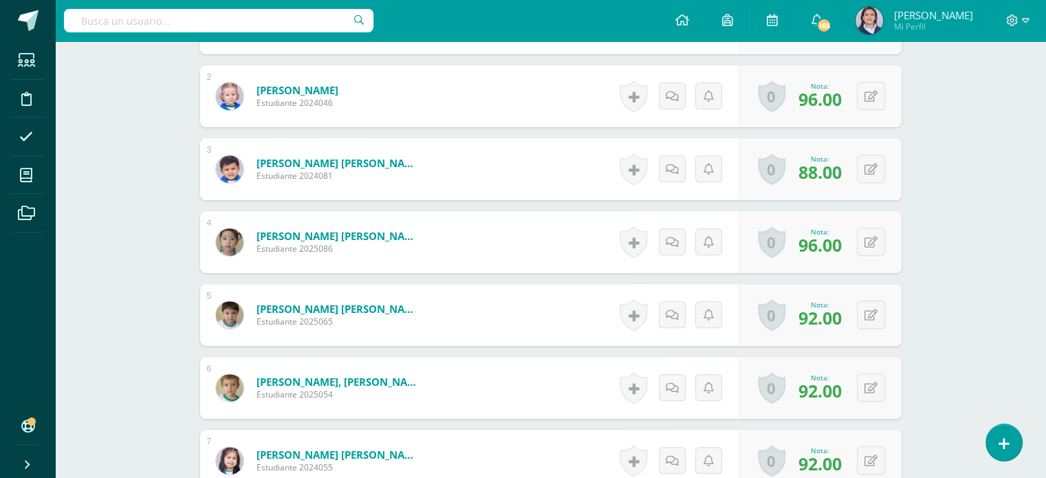
scroll to position [550, 0]
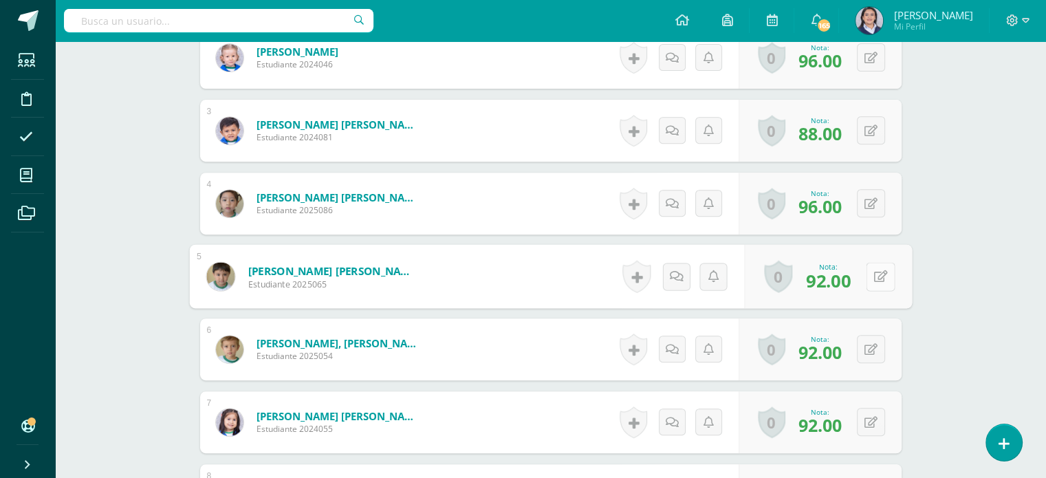
click at [874, 270] on icon at bounding box center [881, 276] width 14 height 12
type input "88"
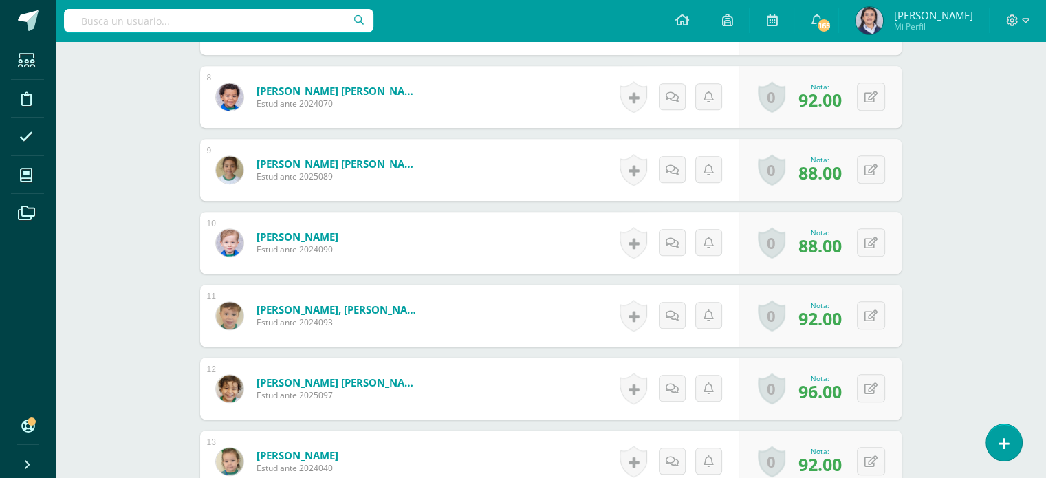
scroll to position [963, 0]
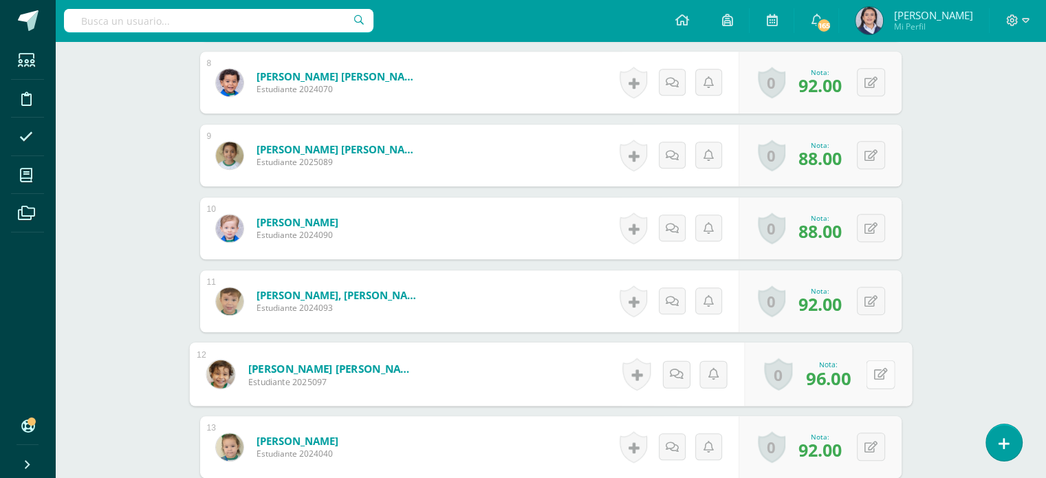
click at [874, 375] on icon at bounding box center [881, 374] width 14 height 12
click at [846, 376] on icon at bounding box center [844, 379] width 12 height 12
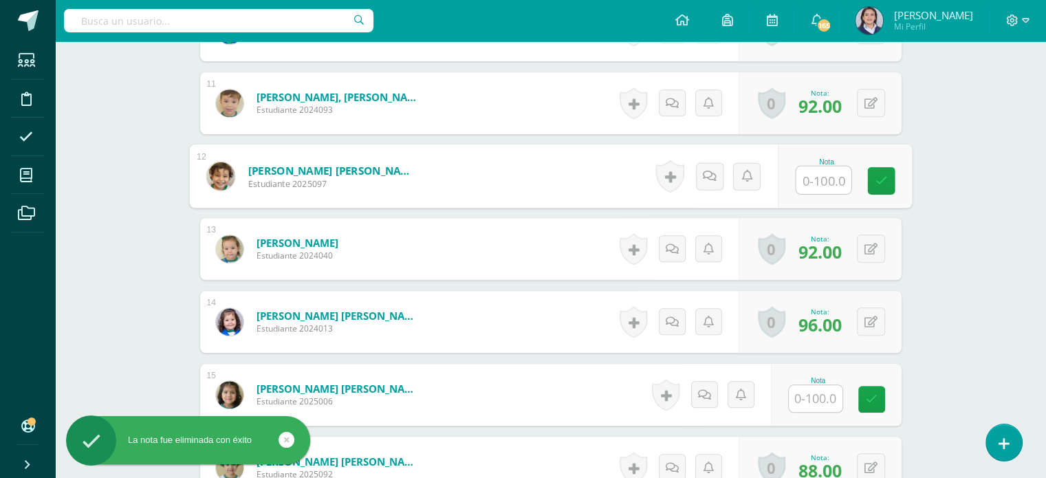
scroll to position [1170, 0]
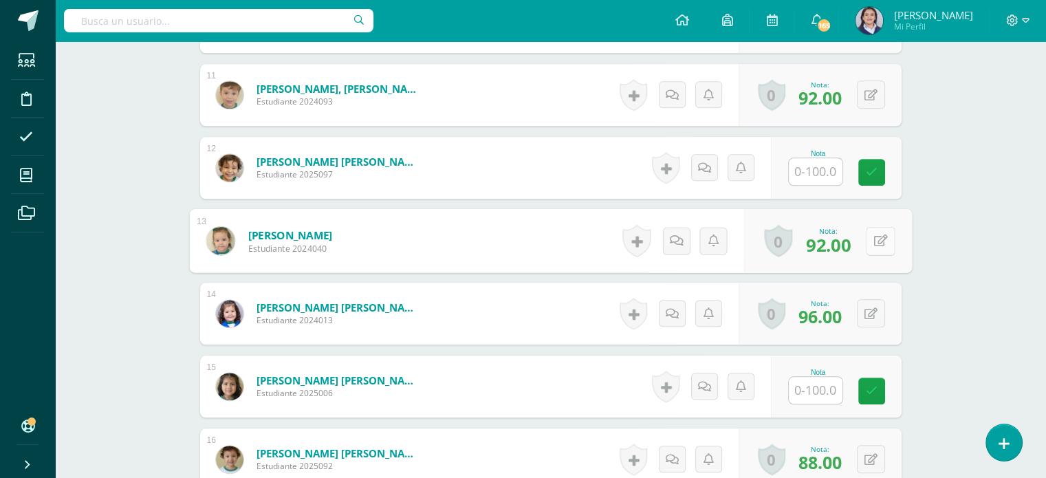
click at [867, 240] on button at bounding box center [880, 240] width 29 height 29
type input "96"
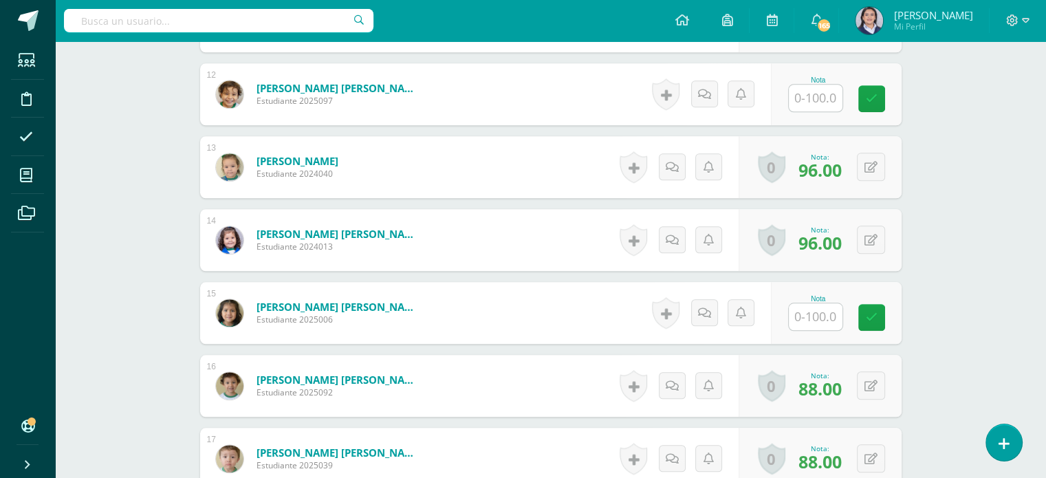
scroll to position [1238, 0]
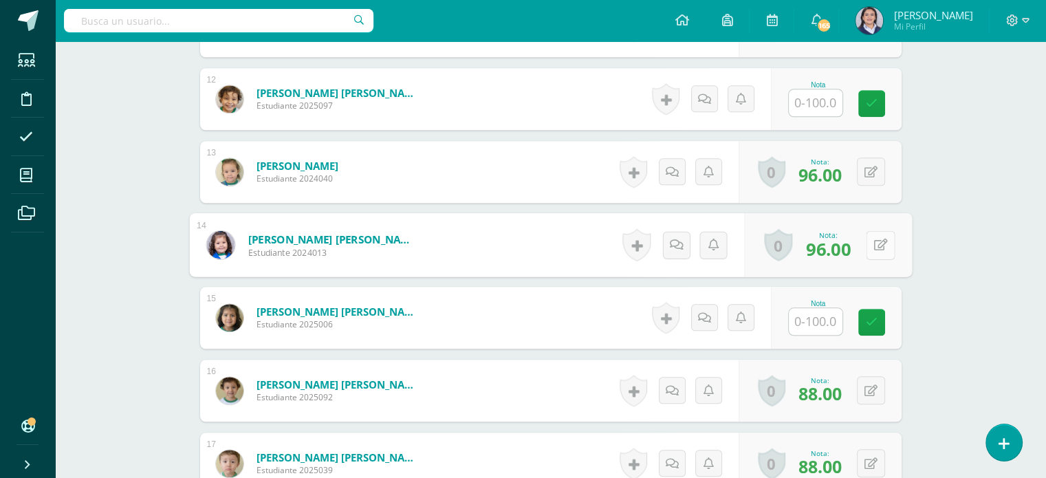
click at [874, 242] on icon at bounding box center [881, 245] width 14 height 12
type input "100"
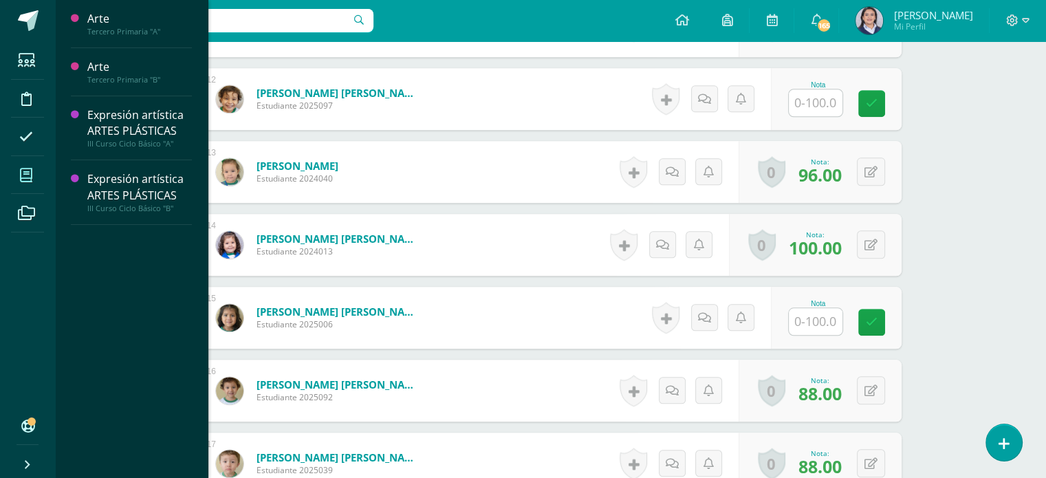
click at [27, 180] on icon at bounding box center [26, 176] width 12 height 14
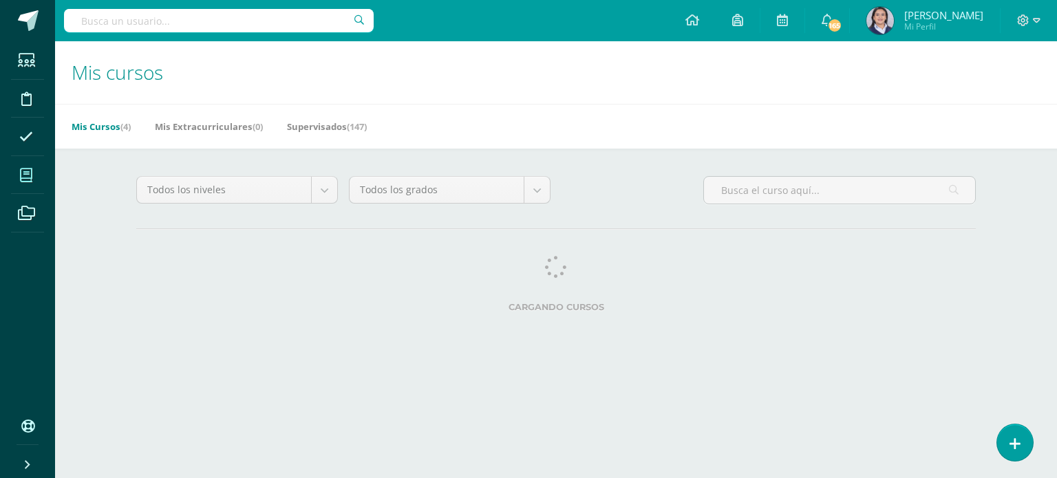
click at [83, 171] on div "Mis cursos Mis Cursos (4) Mis Extracurriculares (0) Supervisados (147) Todos lo…" at bounding box center [556, 193] width 1002 height 304
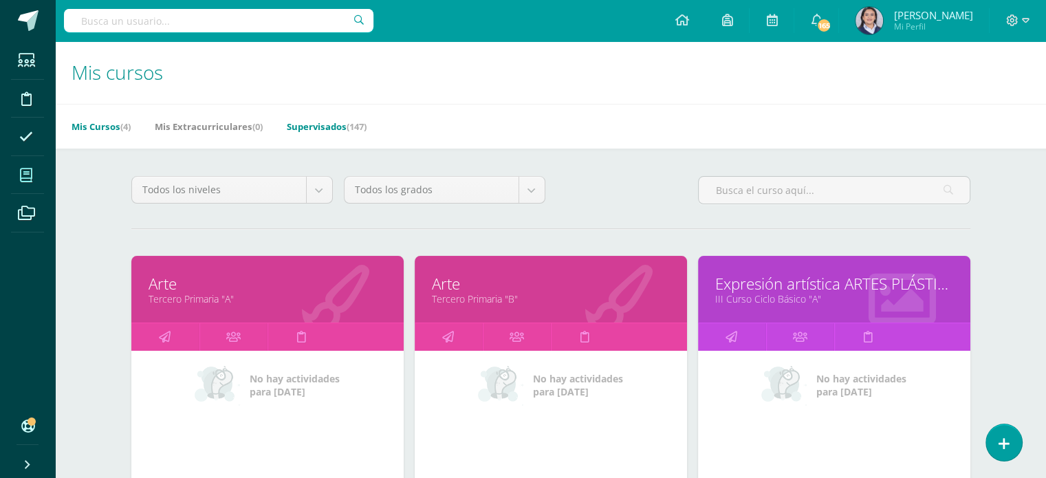
click at [324, 127] on link "Supervisados (147)" at bounding box center [327, 127] width 80 height 22
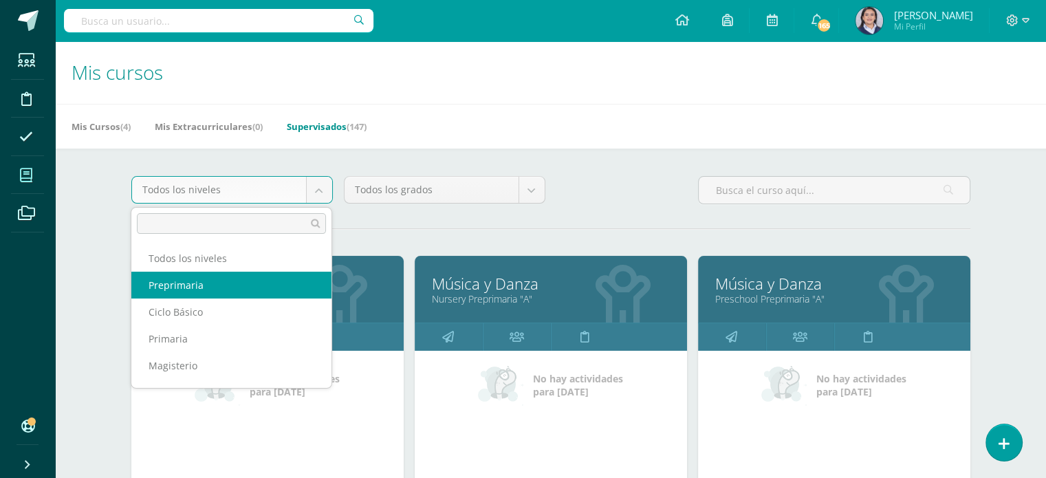
select select "5"
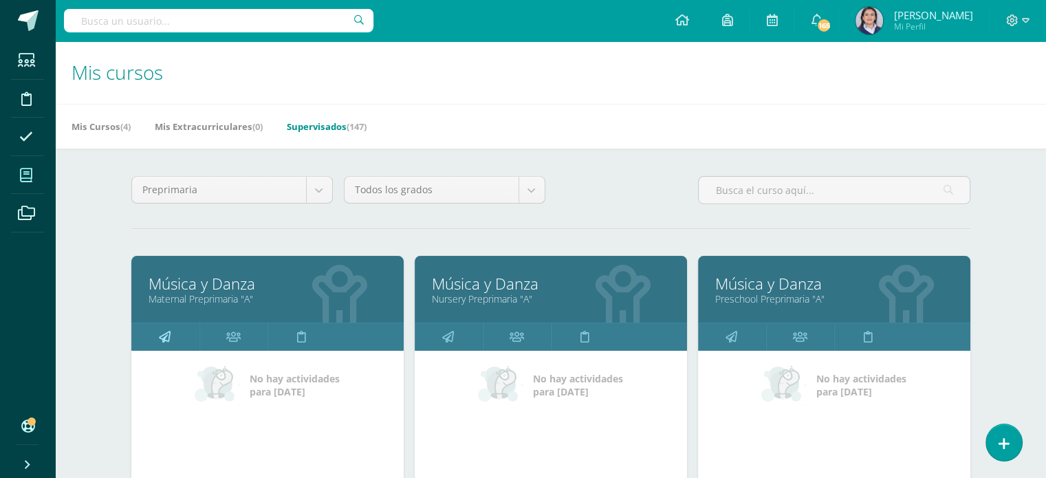
click at [165, 337] on icon at bounding box center [165, 336] width 12 height 27
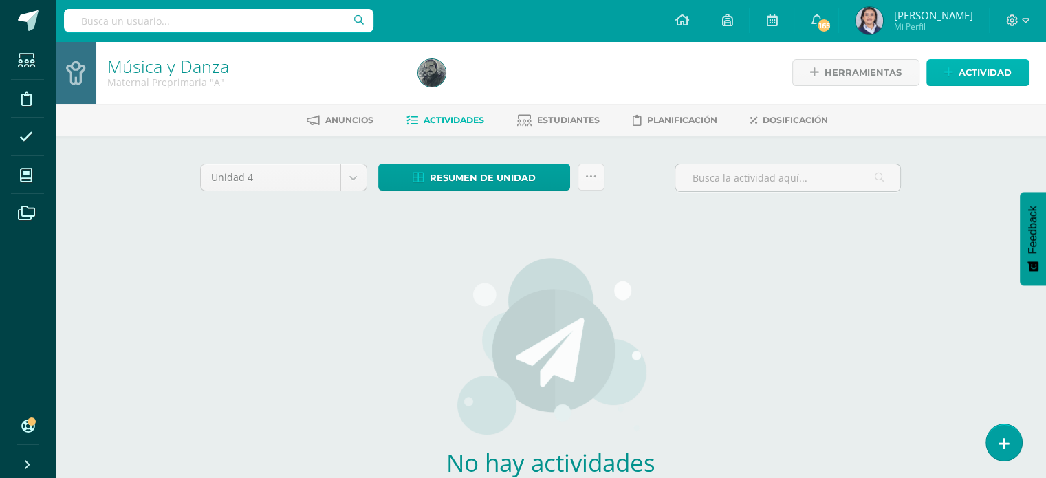
click at [978, 71] on span "Actividad" at bounding box center [985, 72] width 53 height 25
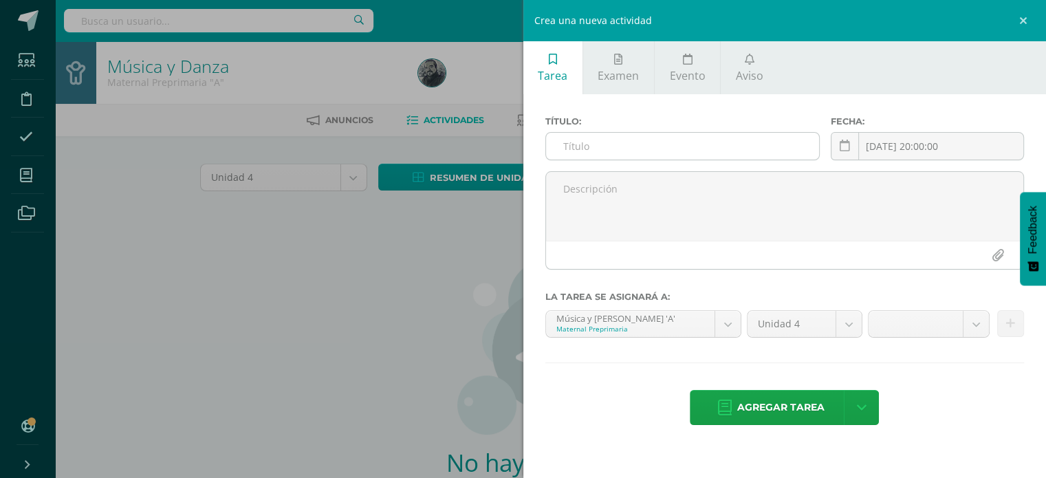
click at [667, 148] on input "text" at bounding box center [683, 146] width 274 height 27
click at [987, 406] on div "Agregar tarea Agregar tarea y ocultar" at bounding box center [786, 409] width 480 height 38
click at [1023, 18] on link at bounding box center [1025, 20] width 41 height 41
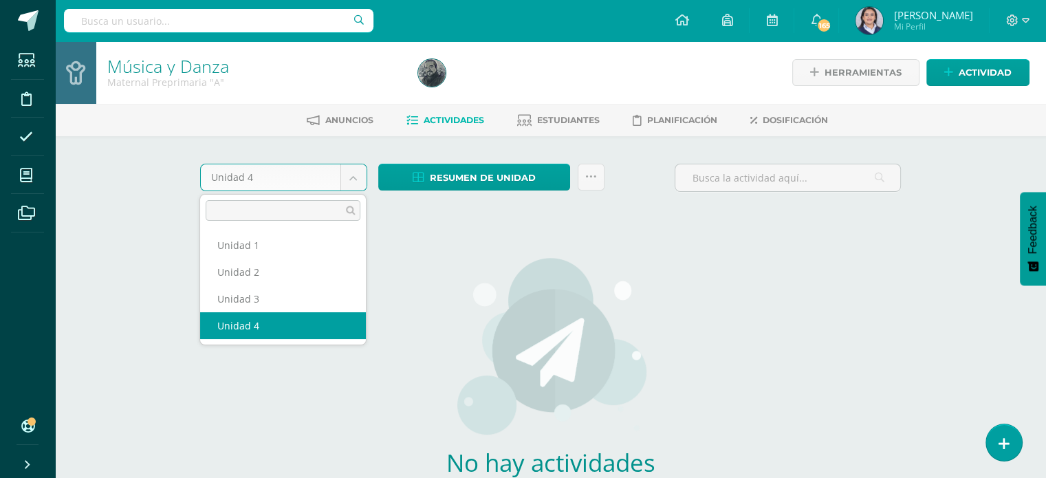
click at [360, 180] on body "Estudiantes Disciplina Asistencia Mis cursos Archivos Soporte Ayuda Reportar un…" at bounding box center [523, 295] width 1046 height 591
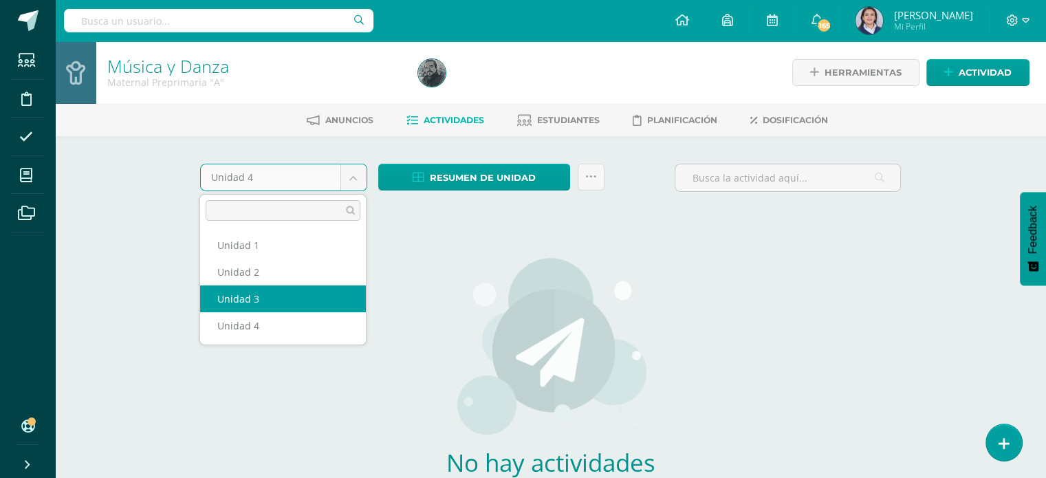
select select "Unidad 3"
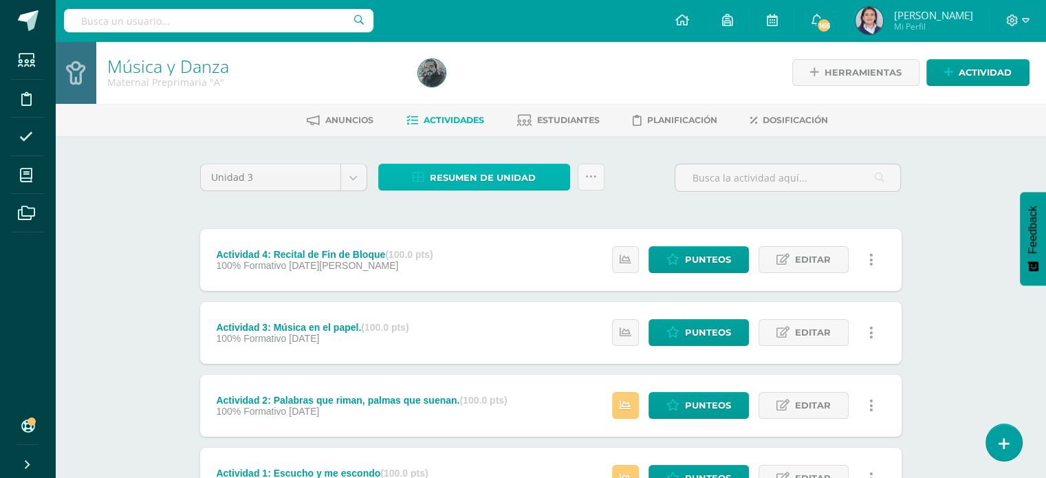
click at [493, 182] on span "Resumen de unidad" at bounding box center [483, 177] width 106 height 25
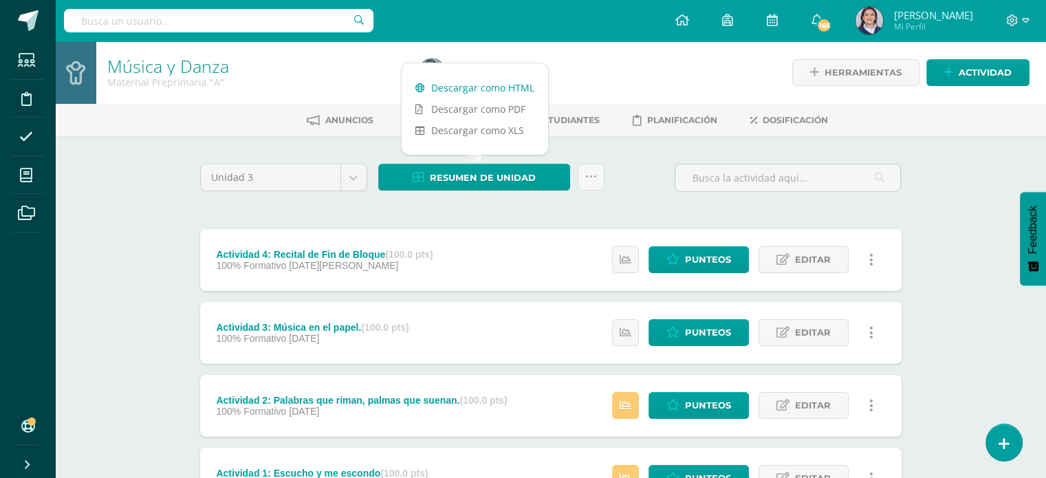
click at [504, 89] on link "Descargar como HTML" at bounding box center [475, 87] width 147 height 21
click at [971, 269] on div "Música y Danza Maternal Preprimaria "A" Herramientas Detalle de asistencias Act…" at bounding box center [550, 321] width 991 height 560
